Goal: Find specific page/section: Find specific page/section

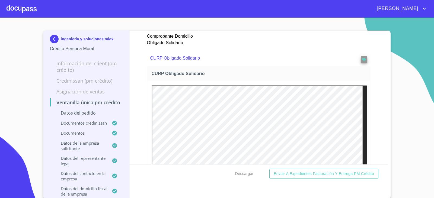
click at [53, 41] on img at bounding box center [55, 39] width 11 height 9
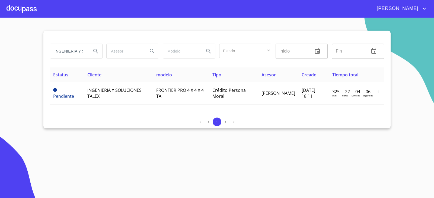
click at [80, 52] on input "INGENIERIA Y SOLUCIONES" at bounding box center [68, 51] width 37 height 15
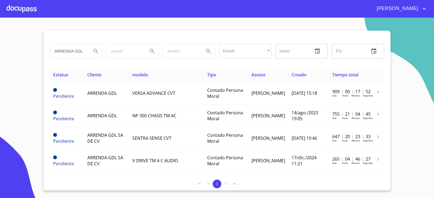
click at [72, 58] on input "ARRENDA GDL" at bounding box center [68, 51] width 37 height 15
click at [71, 57] on input "ARRENDA GDL" at bounding box center [68, 51] width 37 height 15
click at [73, 58] on input "ARRENDA GDL" at bounding box center [68, 51] width 37 height 15
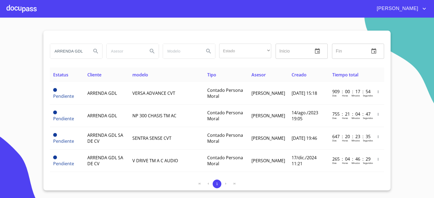
click at [73, 58] on input "ARRENDA GDL" at bounding box center [68, 51] width 37 height 15
click at [74, 58] on input "ARRENDA GDL" at bounding box center [68, 51] width 37 height 15
click at [78, 54] on input "ARRENDA GDL" at bounding box center [68, 51] width 37 height 15
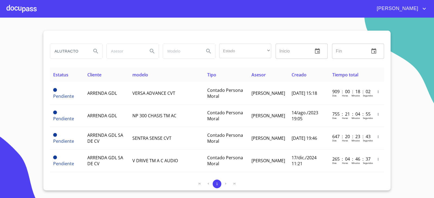
type input "ALUTRACTO"
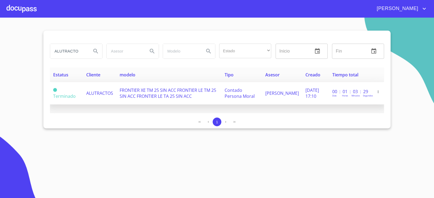
click at [94, 100] on td "ALUTRACTOS" at bounding box center [99, 93] width 33 height 23
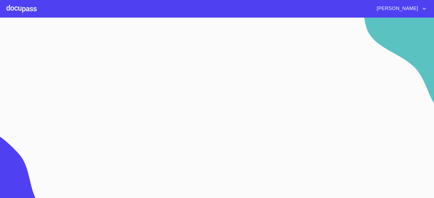
drag, startPoint x: 94, startPoint y: 99, endPoint x: 84, endPoint y: 101, distance: 10.0
click at [85, 101] on img at bounding box center [49, 149] width 99 height 104
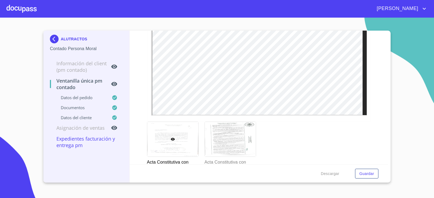
scroll to position [977, 0]
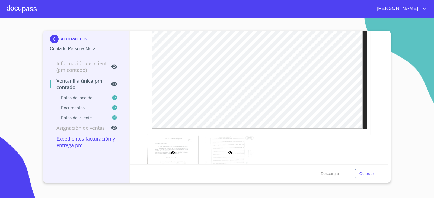
click at [217, 155] on div at bounding box center [230, 153] width 51 height 35
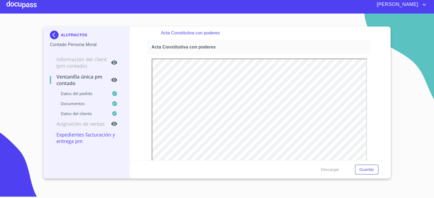
scroll to position [0, 0]
